Goal: Task Accomplishment & Management: Manage account settings

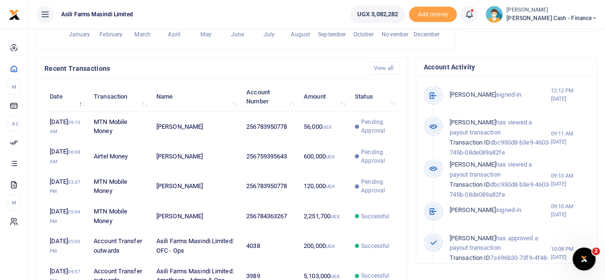
scroll to position [287, 0]
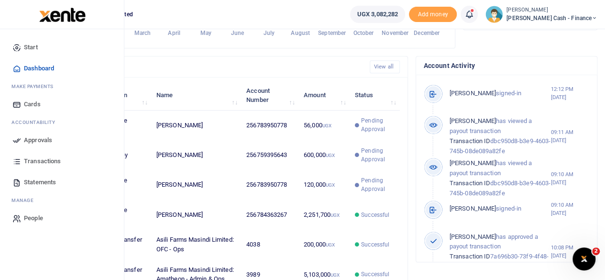
click at [41, 138] on span "Approvals" at bounding box center [38, 140] width 28 height 10
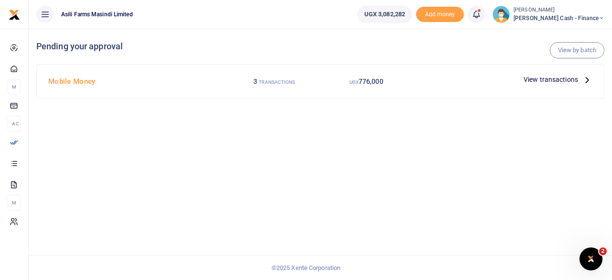
click at [89, 85] on h4 "Mobile Money" at bounding box center [136, 81] width 177 height 11
click at [584, 76] on icon at bounding box center [587, 79] width 11 height 11
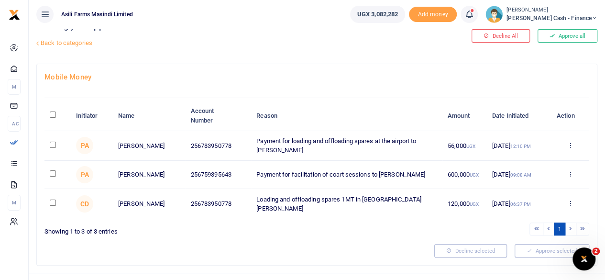
scroll to position [38, 0]
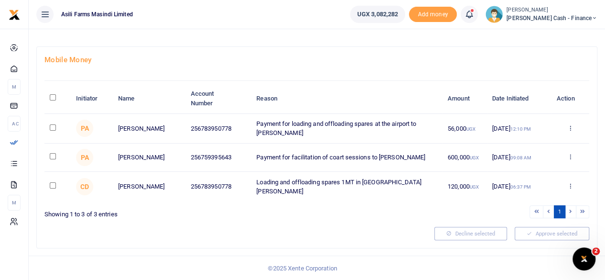
click at [53, 98] on input "\a \a : activate to sort column descending" at bounding box center [53, 97] width 6 height 6
checkbox input "true"
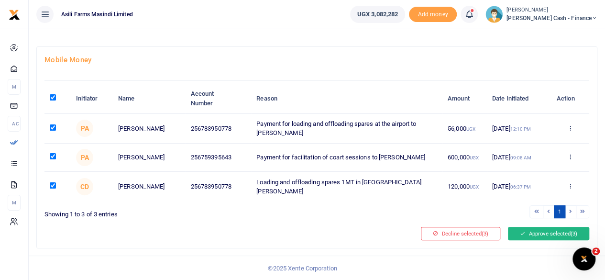
click at [555, 234] on button "Approve selected (3)" at bounding box center [548, 233] width 81 height 13
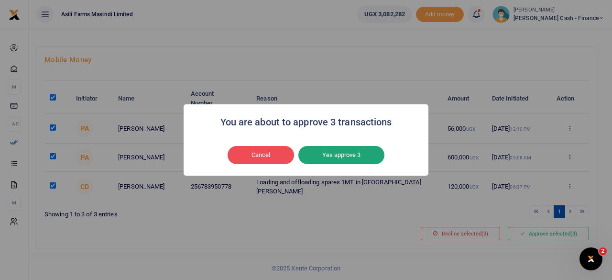
click at [343, 153] on button "Yes approve 3" at bounding box center [341, 155] width 86 height 18
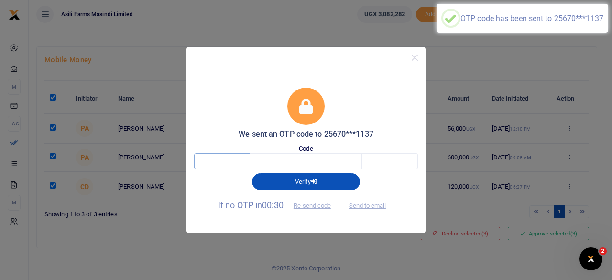
click at [242, 158] on input "text" at bounding box center [222, 161] width 56 height 16
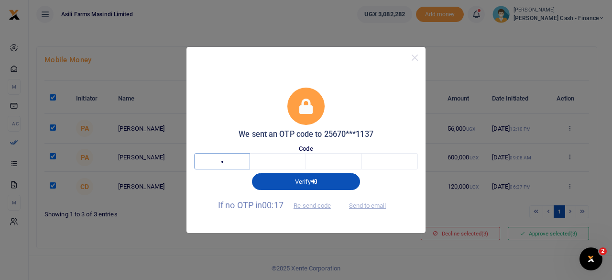
type input "6"
type input "2"
type input "0"
